Goal: Transaction & Acquisition: Purchase product/service

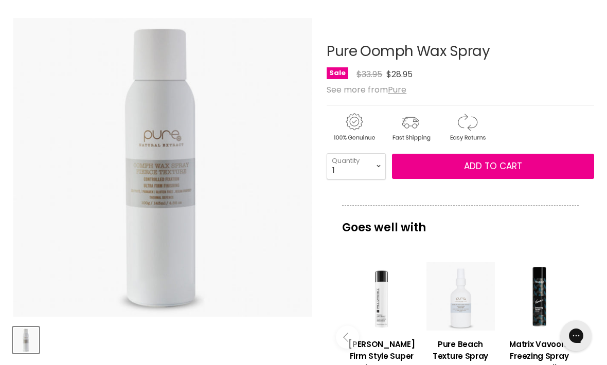
click at [488, 170] on span "Add to cart" at bounding box center [493, 166] width 58 height 12
click at [487, 169] on span "Add to cart" at bounding box center [493, 166] width 58 height 12
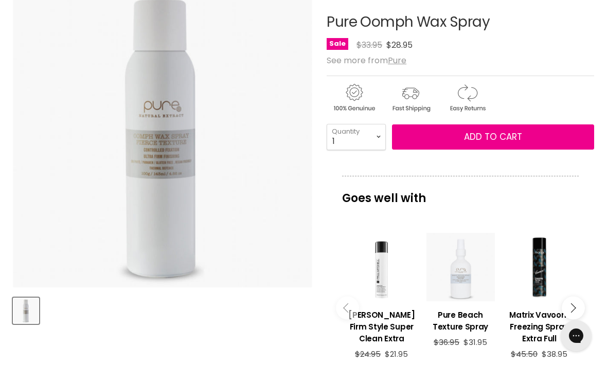
scroll to position [162, 0]
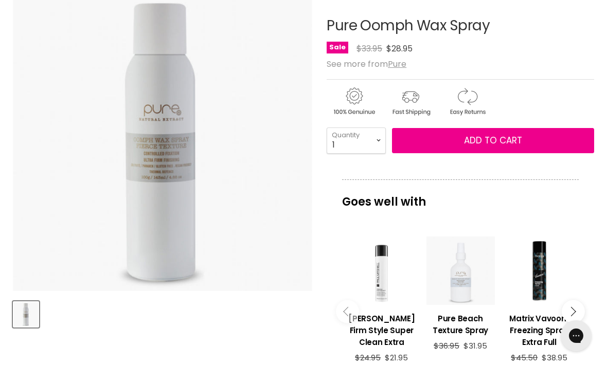
click at [155, 163] on img "Pure Oomph Wax Spray image. Click or Scroll to Zoom." at bounding box center [162, 142] width 299 height 300
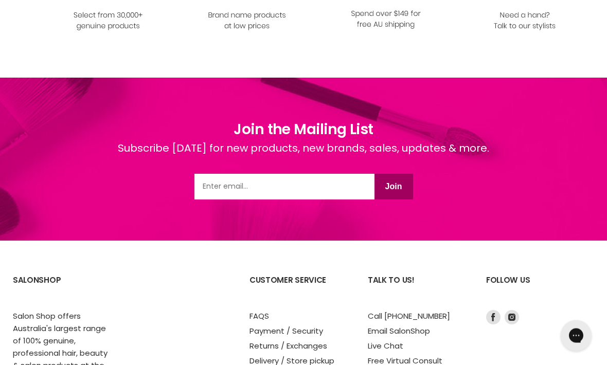
scroll to position [1313, 0]
click at [206, 189] on input "Email" at bounding box center [285, 187] width 180 height 26
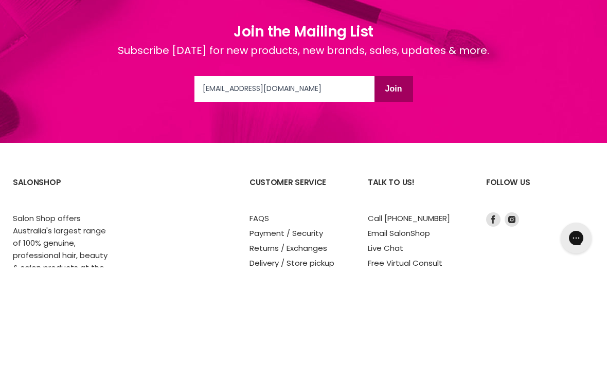
type input "monicadalley@gmail.com"
click at [398, 174] on button "Join" at bounding box center [394, 187] width 39 height 26
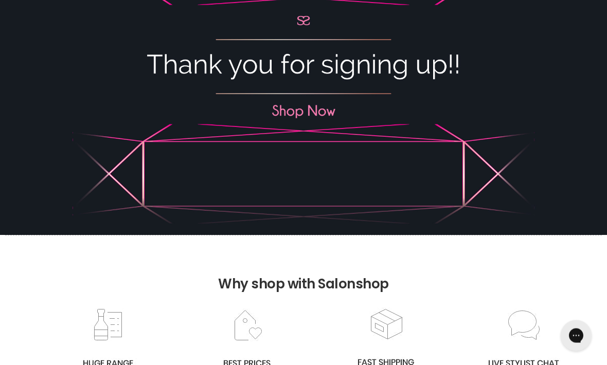
scroll to position [246, 0]
click at [308, 114] on img "Main content" at bounding box center [303, 65] width 607 height 342
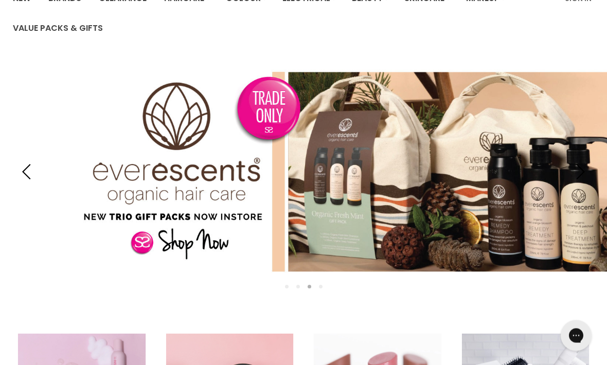
scroll to position [87, 0]
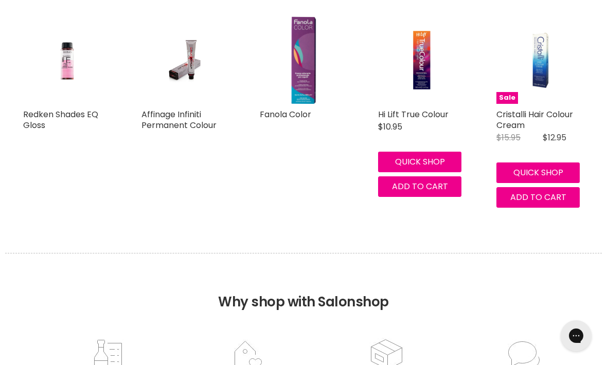
scroll to position [897, 0]
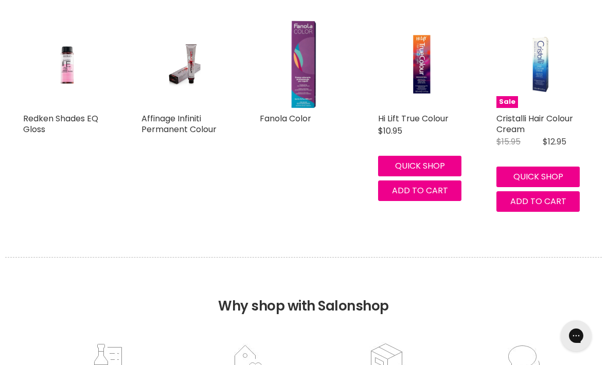
click at [422, 194] on span "Add to cart" at bounding box center [420, 191] width 56 height 12
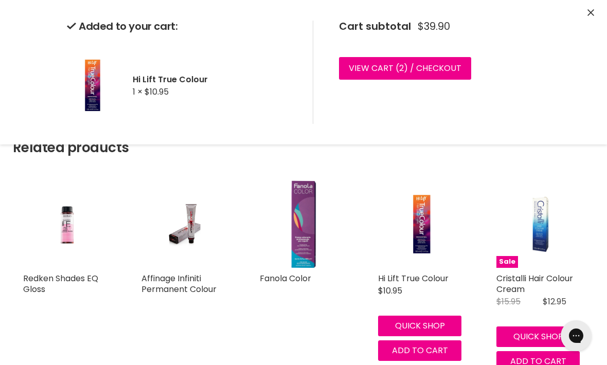
scroll to position [748, 0]
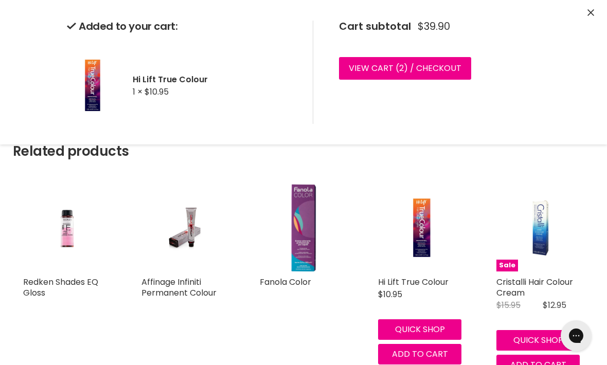
click at [360, 68] on link "View cart ( 2 ) / Checkout" at bounding box center [405, 68] width 132 height 23
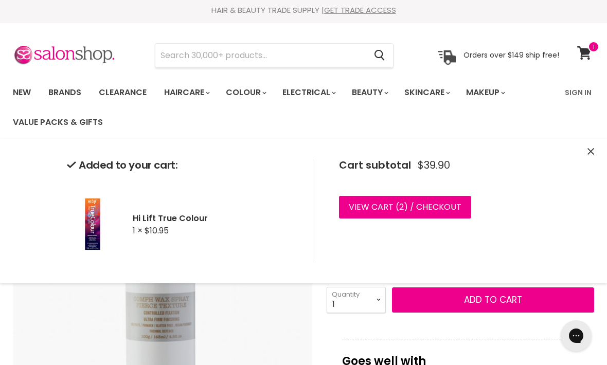
scroll to position [5, 0]
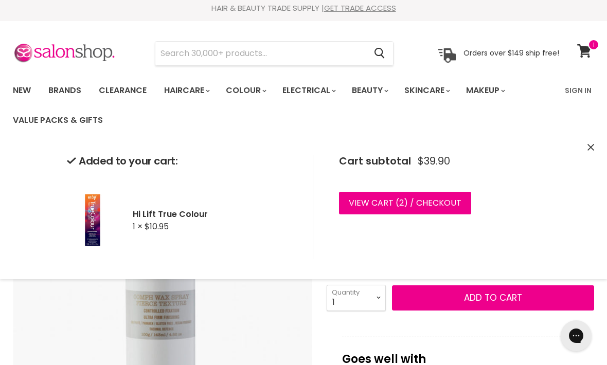
click at [372, 200] on link "View cart ( 2 ) / Checkout" at bounding box center [405, 203] width 132 height 23
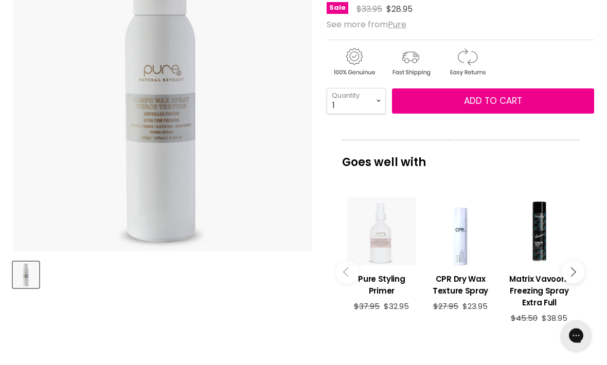
scroll to position [202, 0]
